Goal: Information Seeking & Learning: Learn about a topic

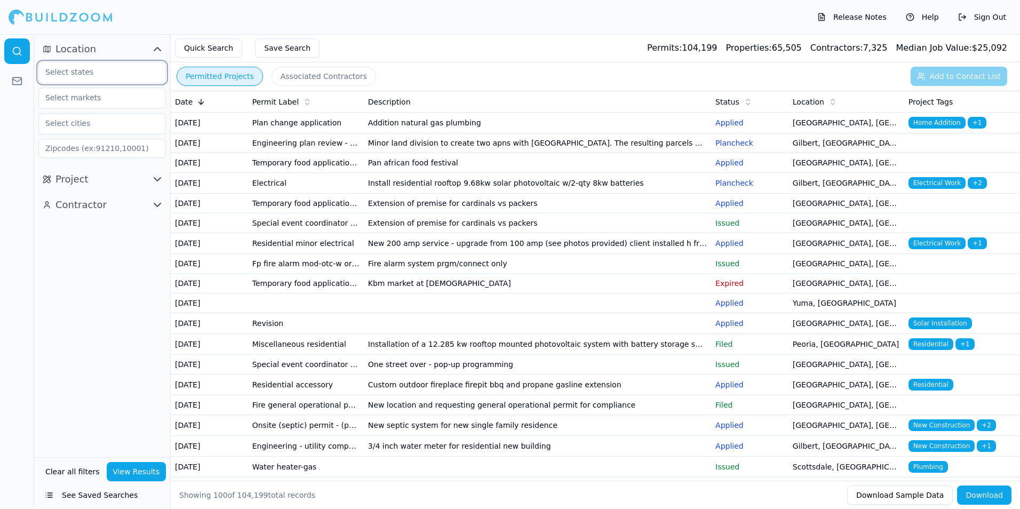
click at [108, 74] on input "text" at bounding box center [95, 71] width 113 height 19
click at [87, 107] on div "[US_STATE]" at bounding box center [101, 96] width 127 height 22
click at [87, 99] on div "[US_STATE]" at bounding box center [102, 96] width 122 height 17
click at [21, 125] on div at bounding box center [17, 271] width 34 height 475
click at [84, 118] on input "text" at bounding box center [95, 123] width 113 height 19
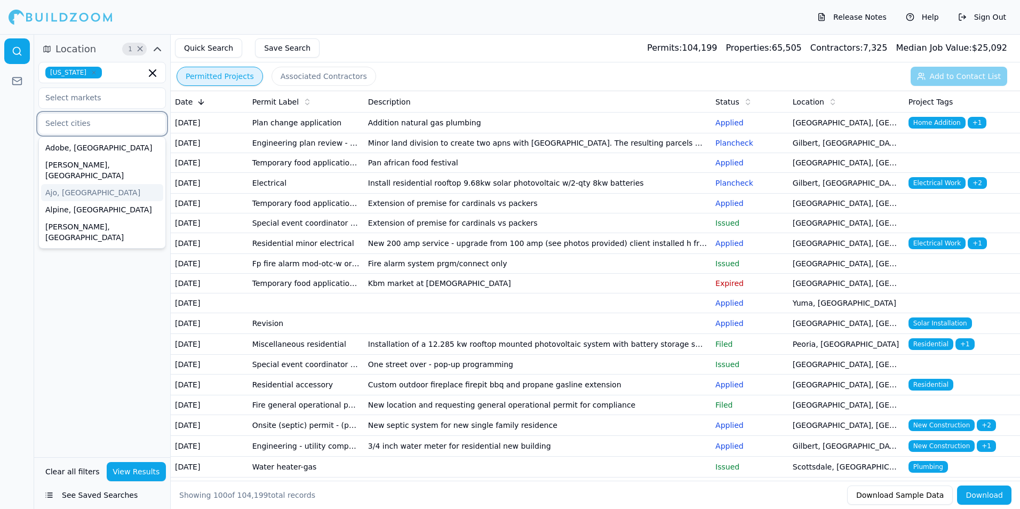
click at [105, 125] on input "text" at bounding box center [95, 123] width 113 height 19
click at [67, 276] on div "Location 1 × [US_STATE][GEOGRAPHIC_DATA], [GEOGRAPHIC_DATA] [GEOGRAPHIC_DATA], …" at bounding box center [102, 245] width 136 height 423
click at [106, 125] on input "text" at bounding box center [95, 123] width 113 height 19
click at [84, 258] on div "Location 1 × [US_STATE][GEOGRAPHIC_DATA], [GEOGRAPHIC_DATA] [GEOGRAPHIC_DATA], …" at bounding box center [102, 245] width 136 height 423
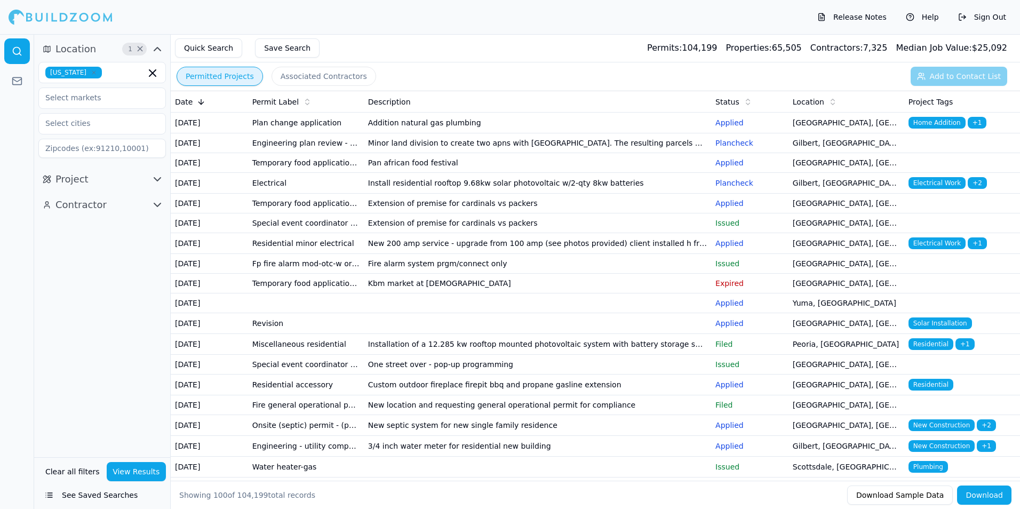
click at [306, 130] on td "Plan change application" at bounding box center [306, 123] width 116 height 21
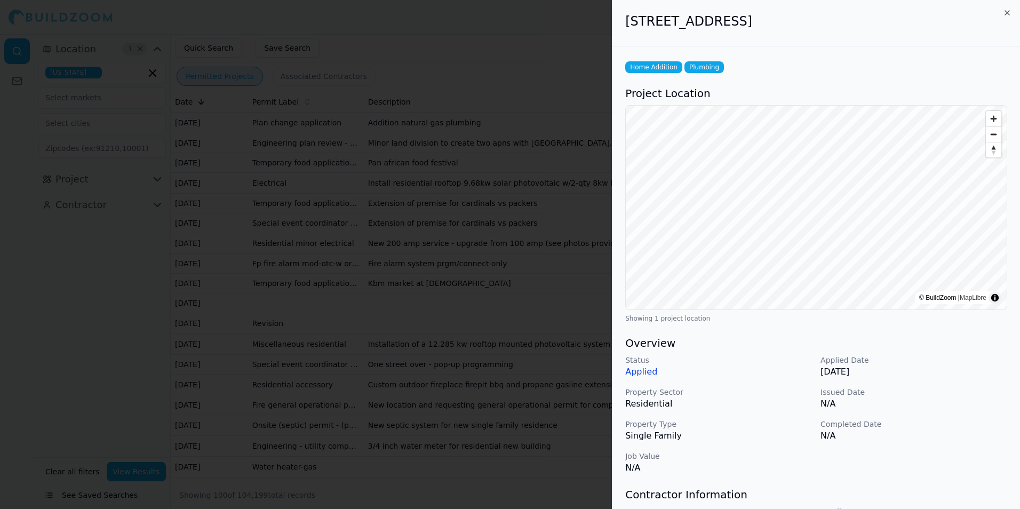
click at [583, 83] on div at bounding box center [510, 254] width 1020 height 509
